Goal: Browse casually: Explore the website without a specific task or goal

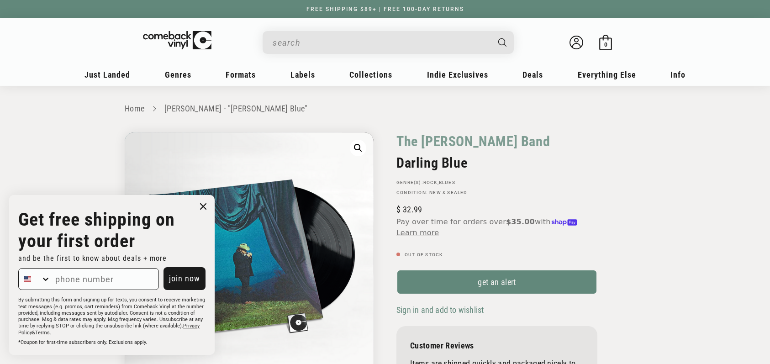
drag, startPoint x: 406, startPoint y: 162, endPoint x: 411, endPoint y: 163, distance: 4.7
click at [406, 162] on h2 "Darling Blue" at bounding box center [496, 163] width 201 height 16
click at [413, 163] on h2 "Darling Blue" at bounding box center [496, 163] width 201 height 16
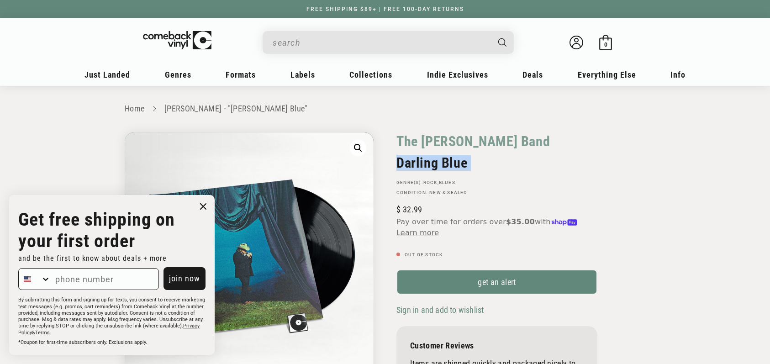
copy div "Darling Blue"
click at [365, 44] on input "When autocomplete results are available use up and down arrows to review and en…" at bounding box center [381, 42] width 216 height 19
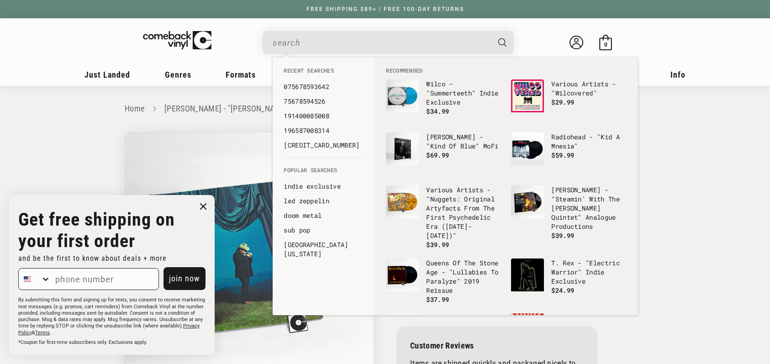
paste input "Darling Blue"
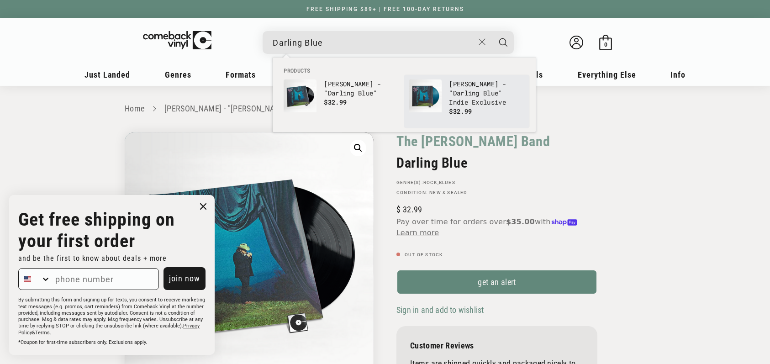
type input "Darling Blue"
click at [466, 102] on p "Marcus King - " Darling Blue " Indie Exclusive" at bounding box center [487, 92] width 76 height 27
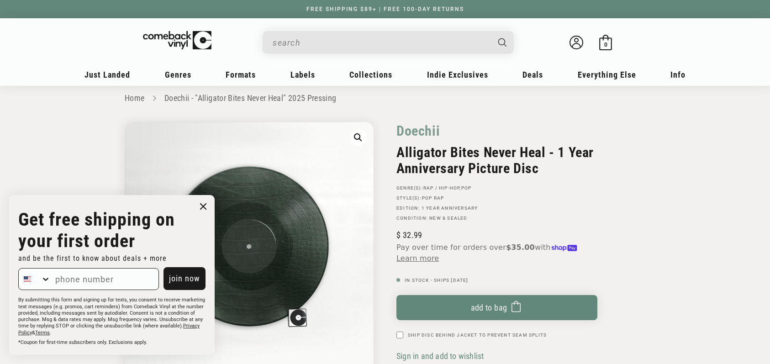
scroll to position [13, 0]
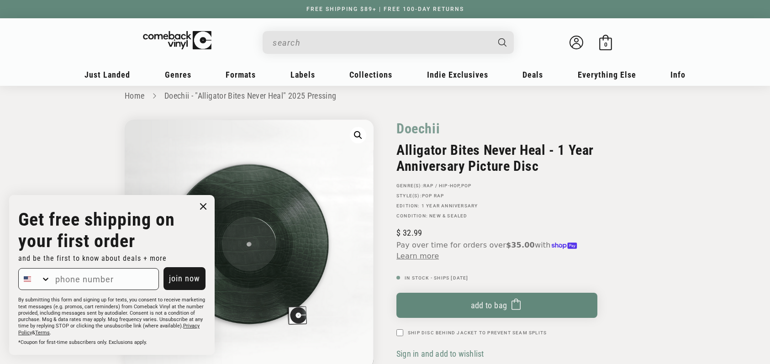
click at [196, 208] on icon "Close dialog" at bounding box center [203, 207] width 14 height 14
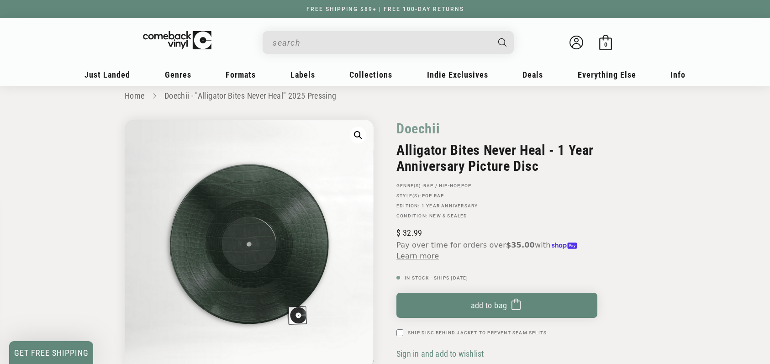
click at [201, 206] on div "Close dialog Get free shipping on your first order and be the first to know abo…" at bounding box center [112, 275] width 224 height 178
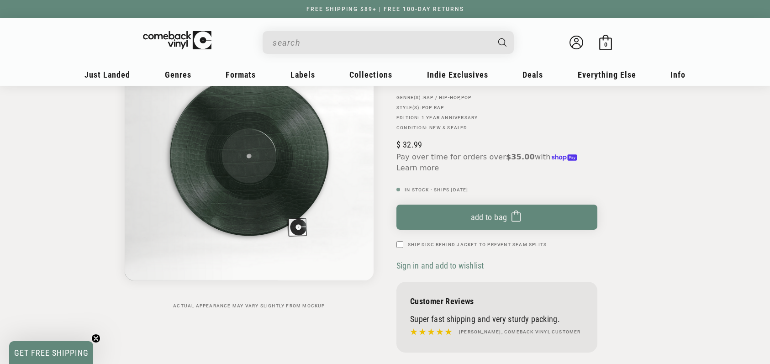
scroll to position [0, 0]
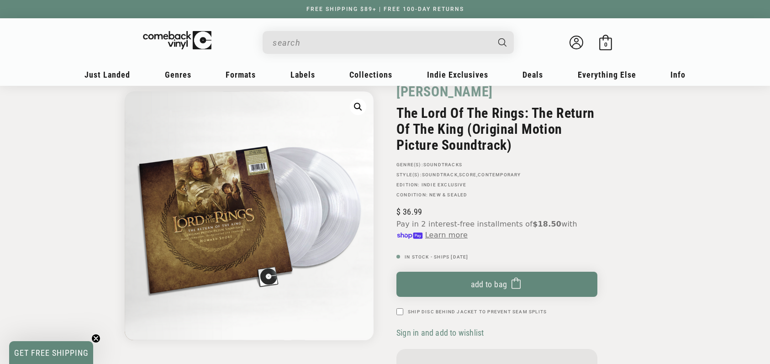
scroll to position [49, 0]
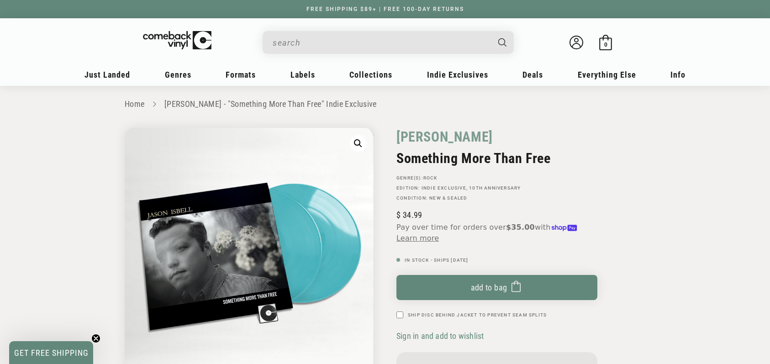
scroll to position [2, 0]
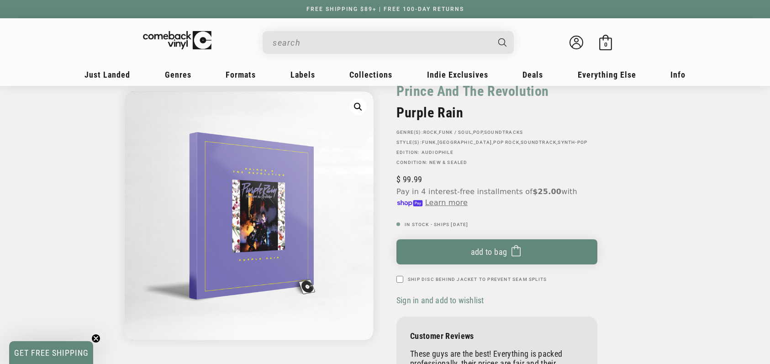
scroll to position [54, 0]
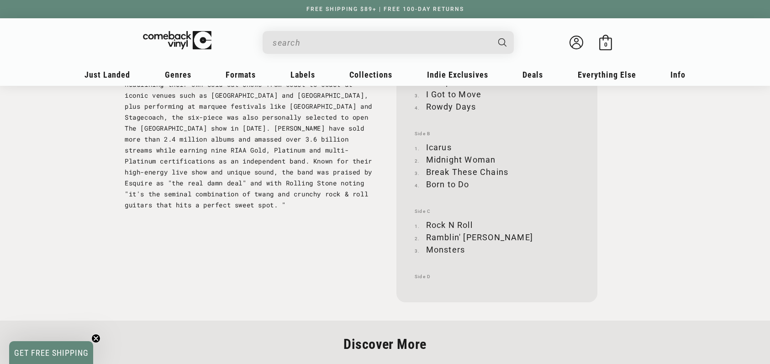
scroll to position [1031, 0]
click at [445, 285] on div "Side A Time Bomb Tailspin I Got to Move Rowdy Days Side B Icarus Midnight Woman…" at bounding box center [496, 169] width 201 height 267
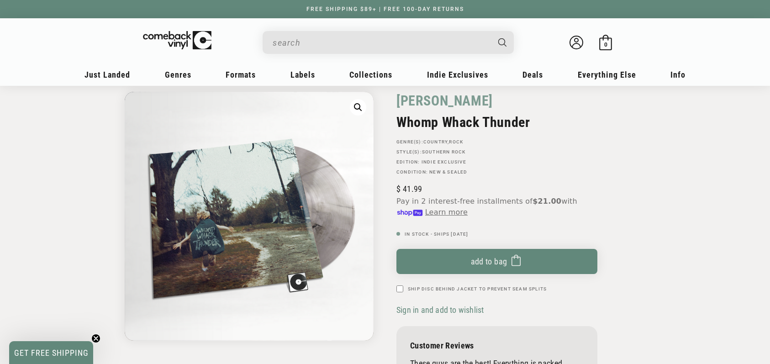
scroll to position [0, 0]
